Goal: Information Seeking & Learning: Learn about a topic

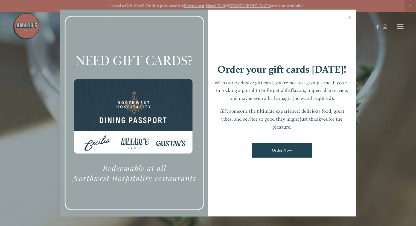
click at [351, 15] on link "Close" at bounding box center [349, 17] width 11 height 15
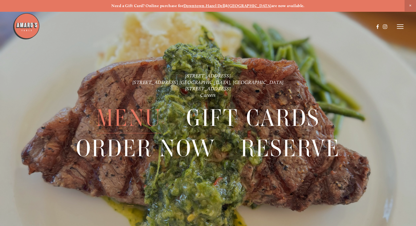
click at [117, 117] on span "Menu" at bounding box center [128, 118] width 65 height 30
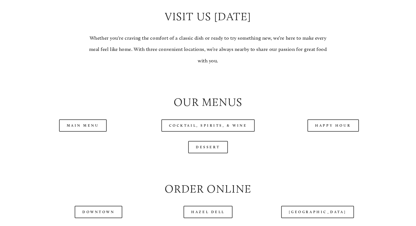
scroll to position [520, 0]
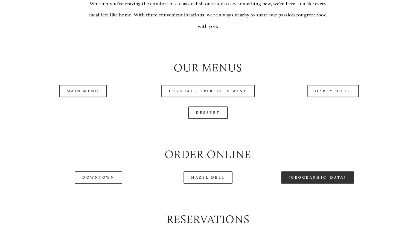
click at [311, 183] on link "[GEOGRAPHIC_DATA]" at bounding box center [317, 177] width 73 height 12
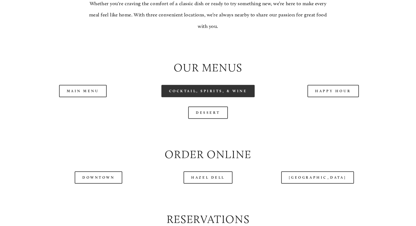
click at [197, 97] on link "Cocktail, Spirits, & Wine" at bounding box center [208, 91] width 94 height 12
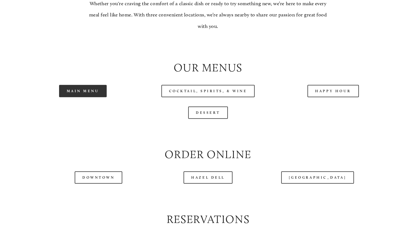
click at [78, 97] on link "Main Menu" at bounding box center [83, 91] width 48 height 12
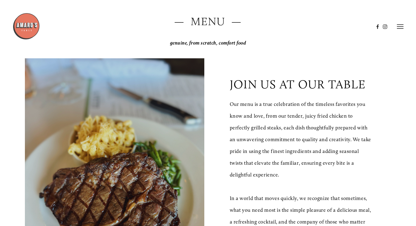
scroll to position [0, 0]
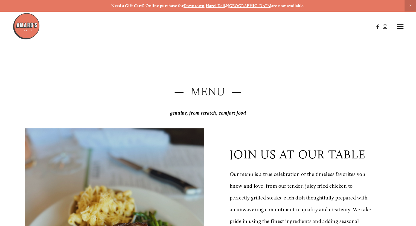
click at [398, 26] on icon at bounding box center [400, 26] width 7 height 5
click at [397, 27] on icon at bounding box center [399, 26] width 5 height 5
click at [412, 5] on span "Close Announcement" at bounding box center [409, 5] width 11 height 11
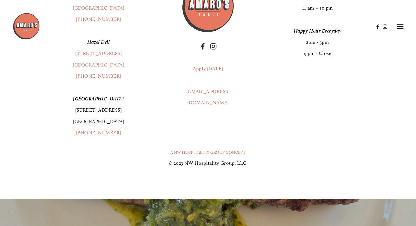
scroll to position [984, 0]
